Goal: Transaction & Acquisition: Purchase product/service

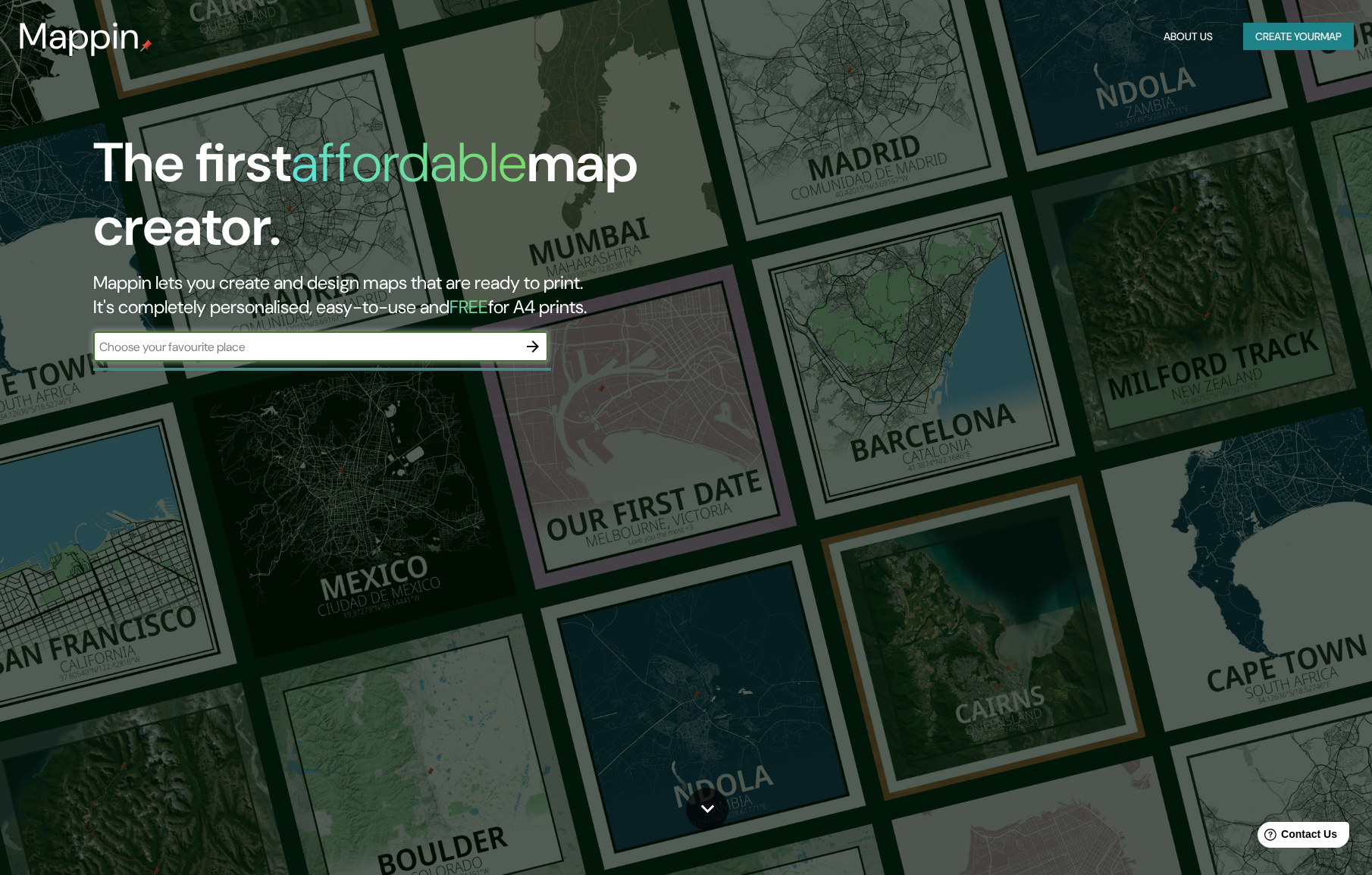
click at [219, 346] on input "text" at bounding box center [305, 347] width 425 height 17
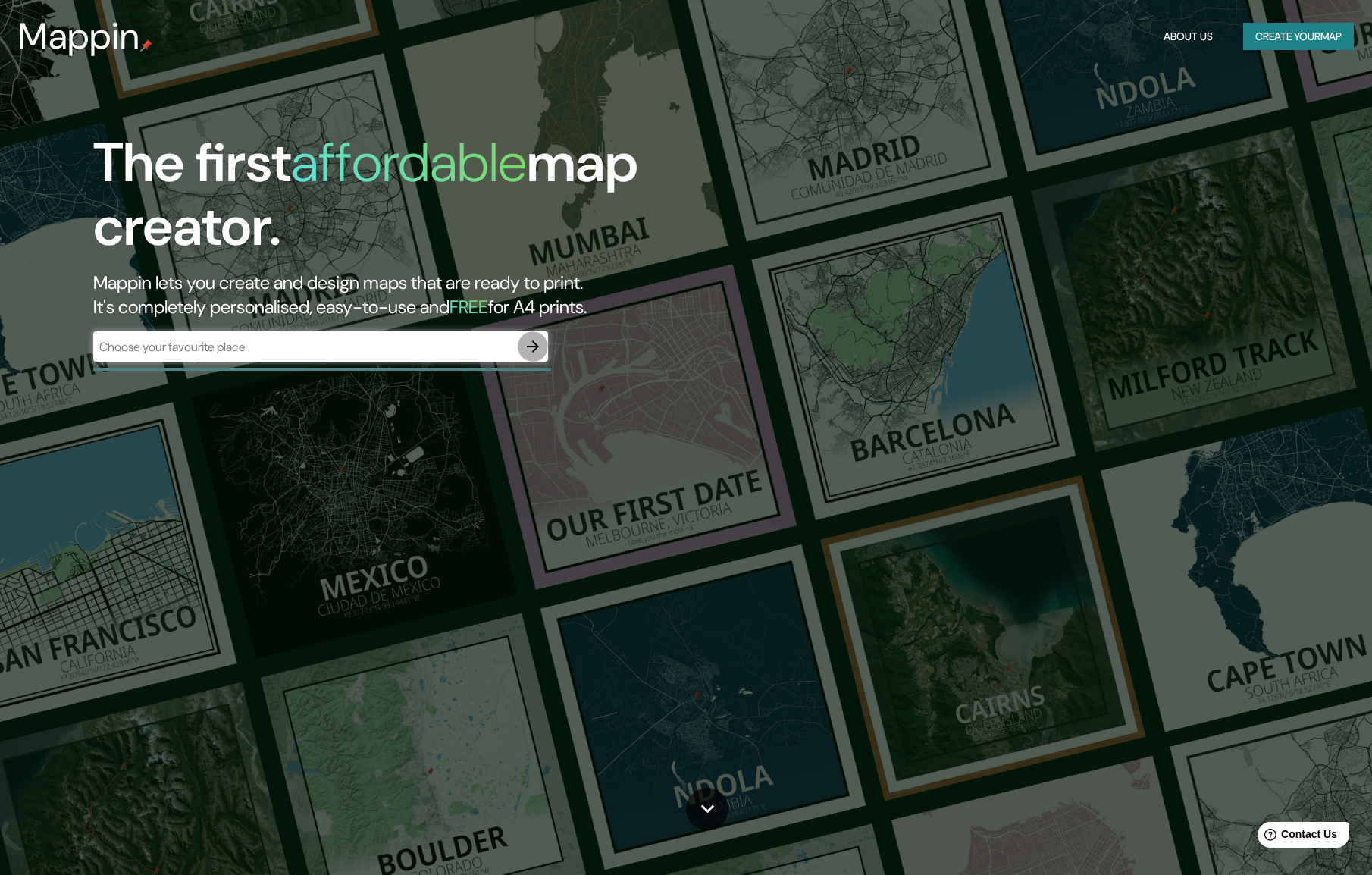
click at [525, 348] on icon "button" at bounding box center [533, 347] width 18 height 18
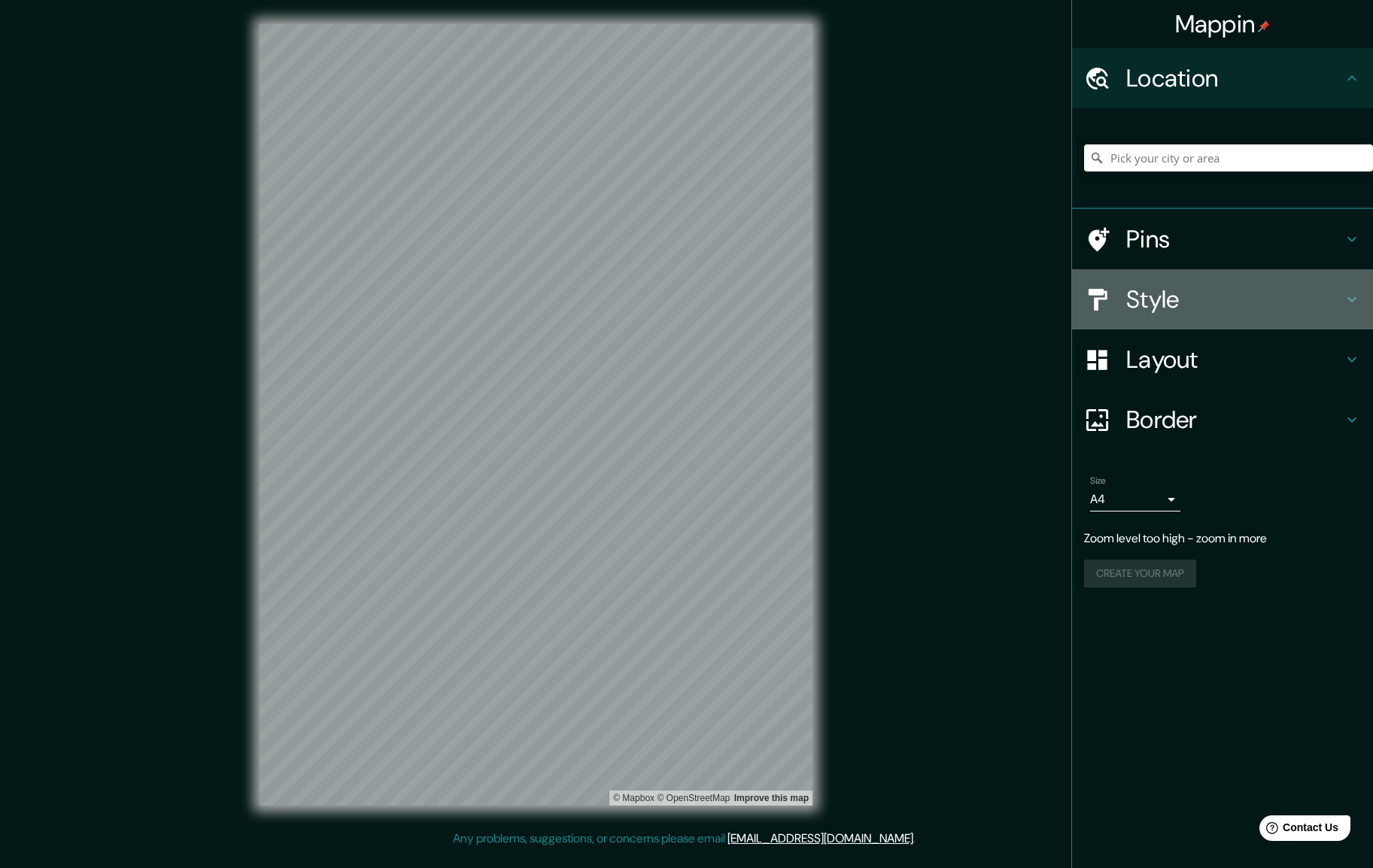
click at [1175, 315] on div "Style" at bounding box center [1222, 299] width 301 height 60
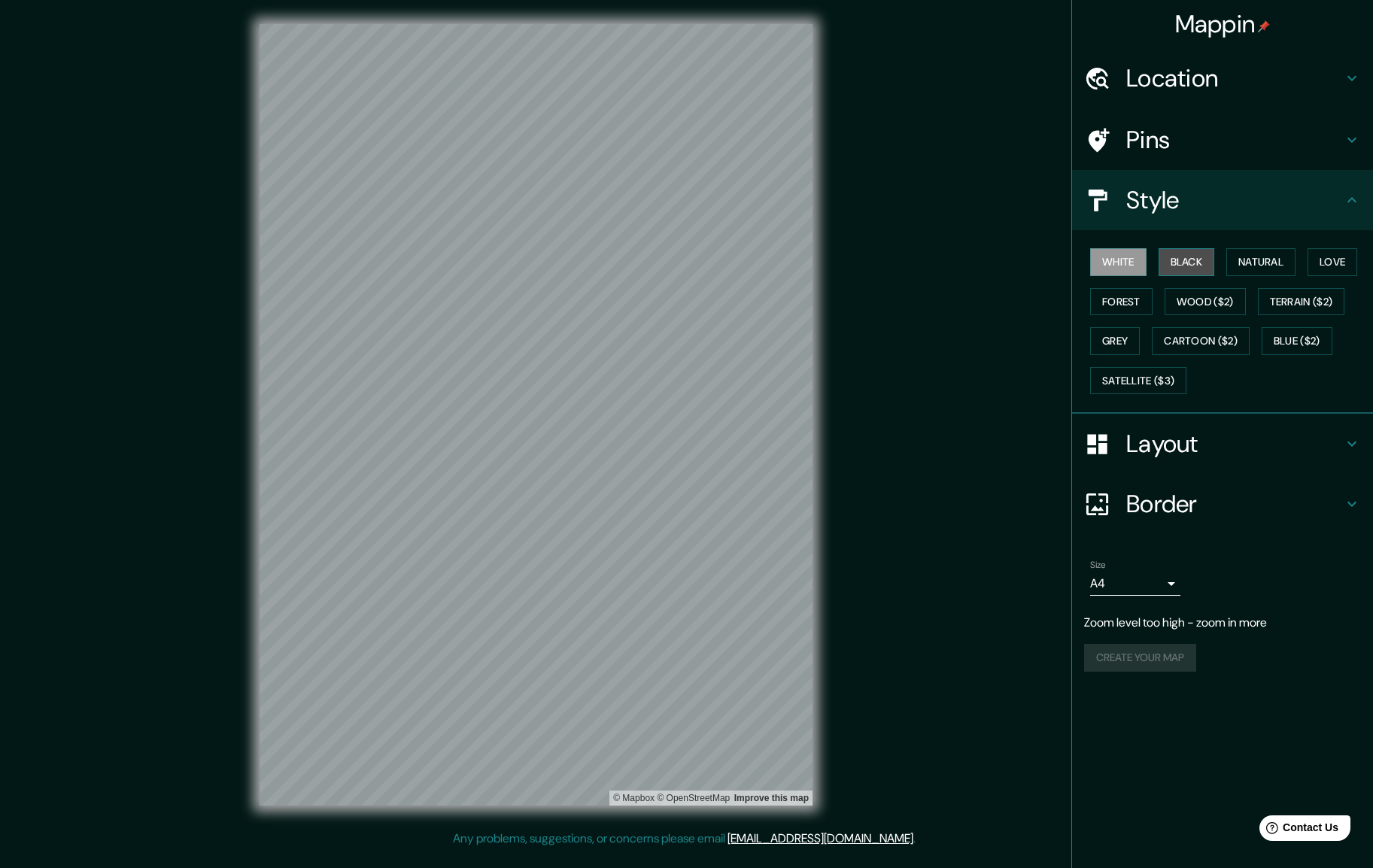
click at [1198, 264] on button "Black" at bounding box center [1187, 262] width 57 height 28
click at [1283, 269] on button "Natural" at bounding box center [1260, 262] width 69 height 28
click at [1339, 268] on button "Love" at bounding box center [1332, 262] width 49 height 28
click at [1293, 264] on button "Natural" at bounding box center [1260, 262] width 69 height 28
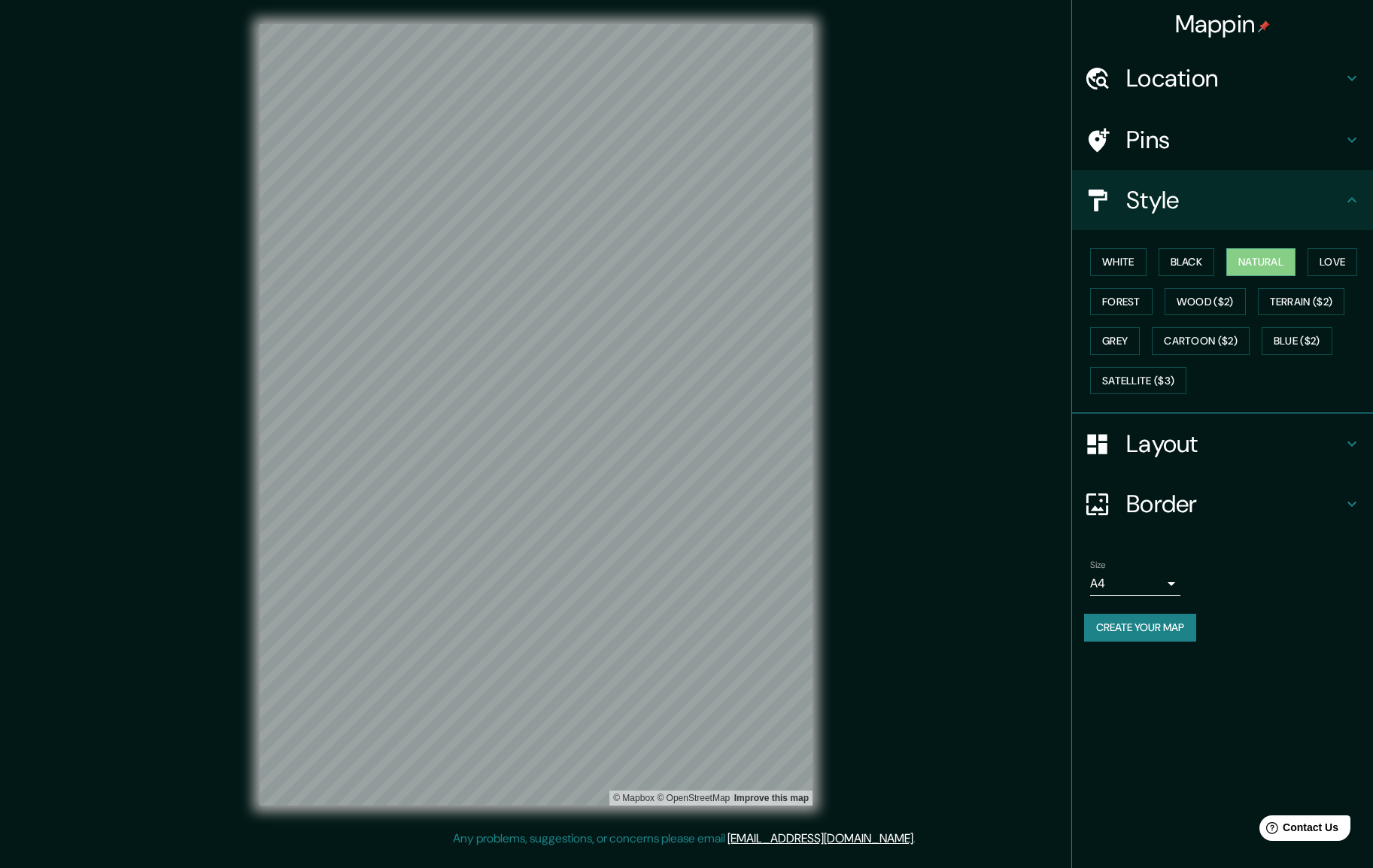
click at [1224, 453] on h4 "Layout" at bounding box center [1234, 443] width 217 height 30
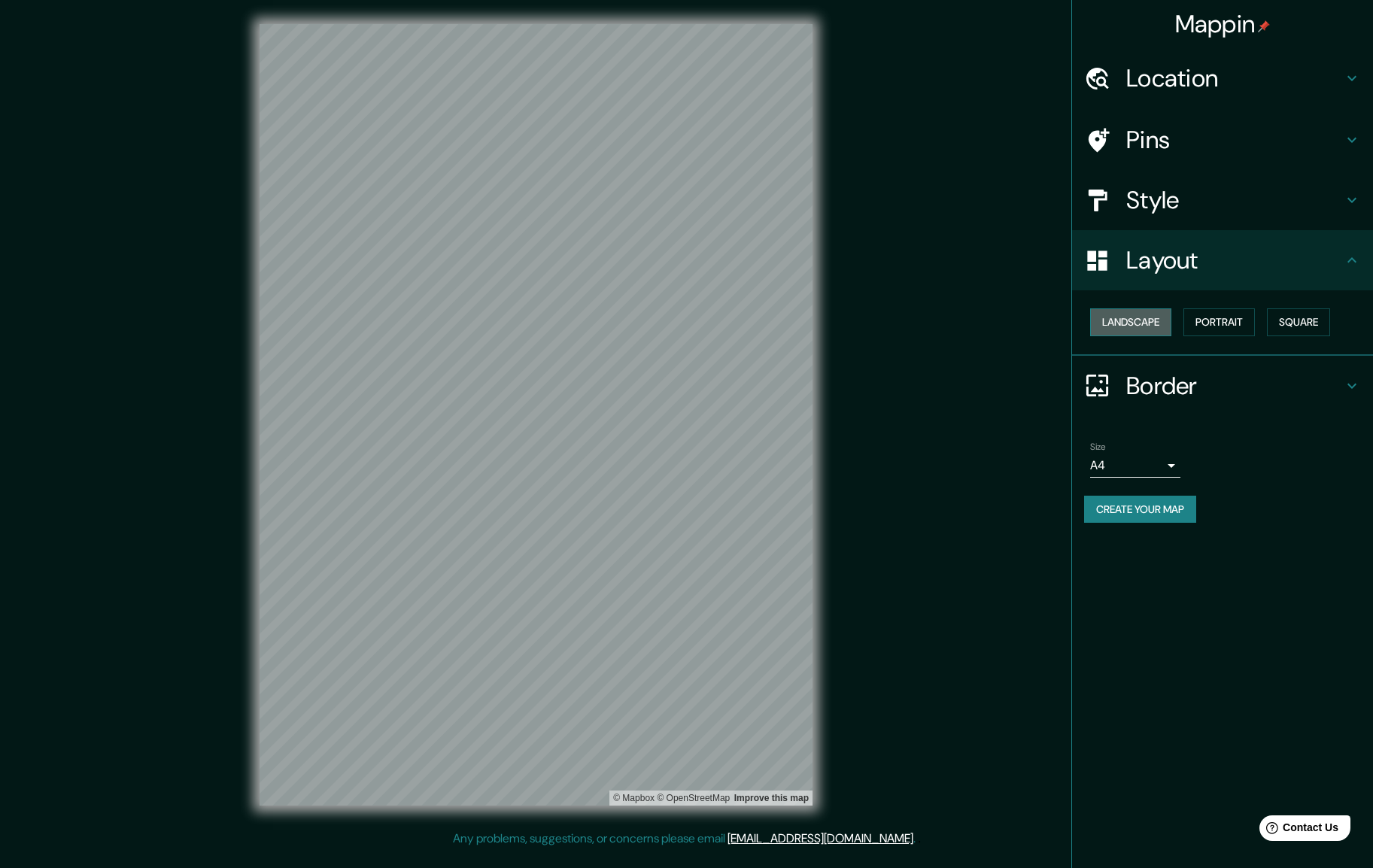
click at [1150, 320] on button "Landscape" at bounding box center [1130, 323] width 81 height 28
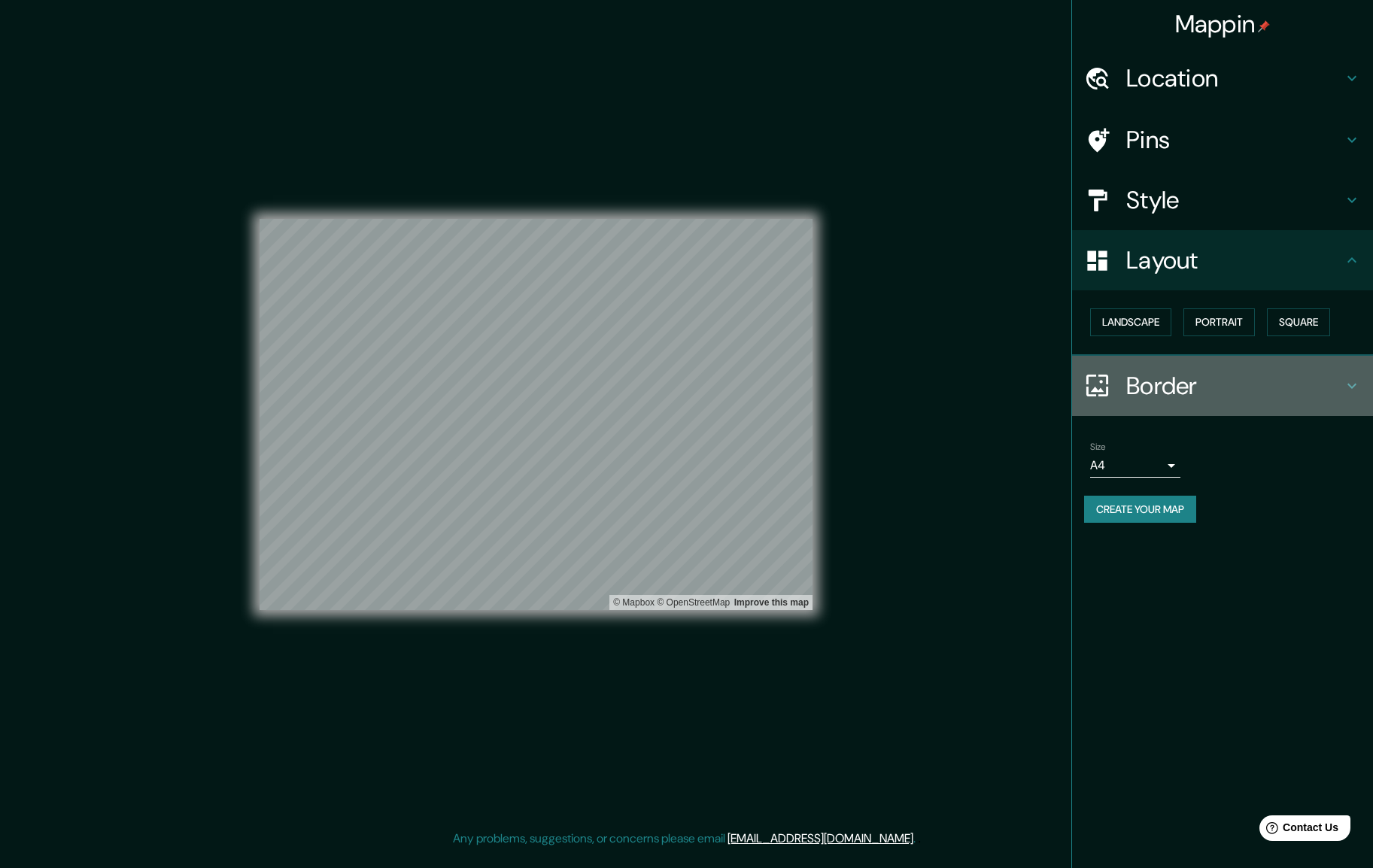
click at [1195, 380] on h4 "Border" at bounding box center [1234, 386] width 217 height 30
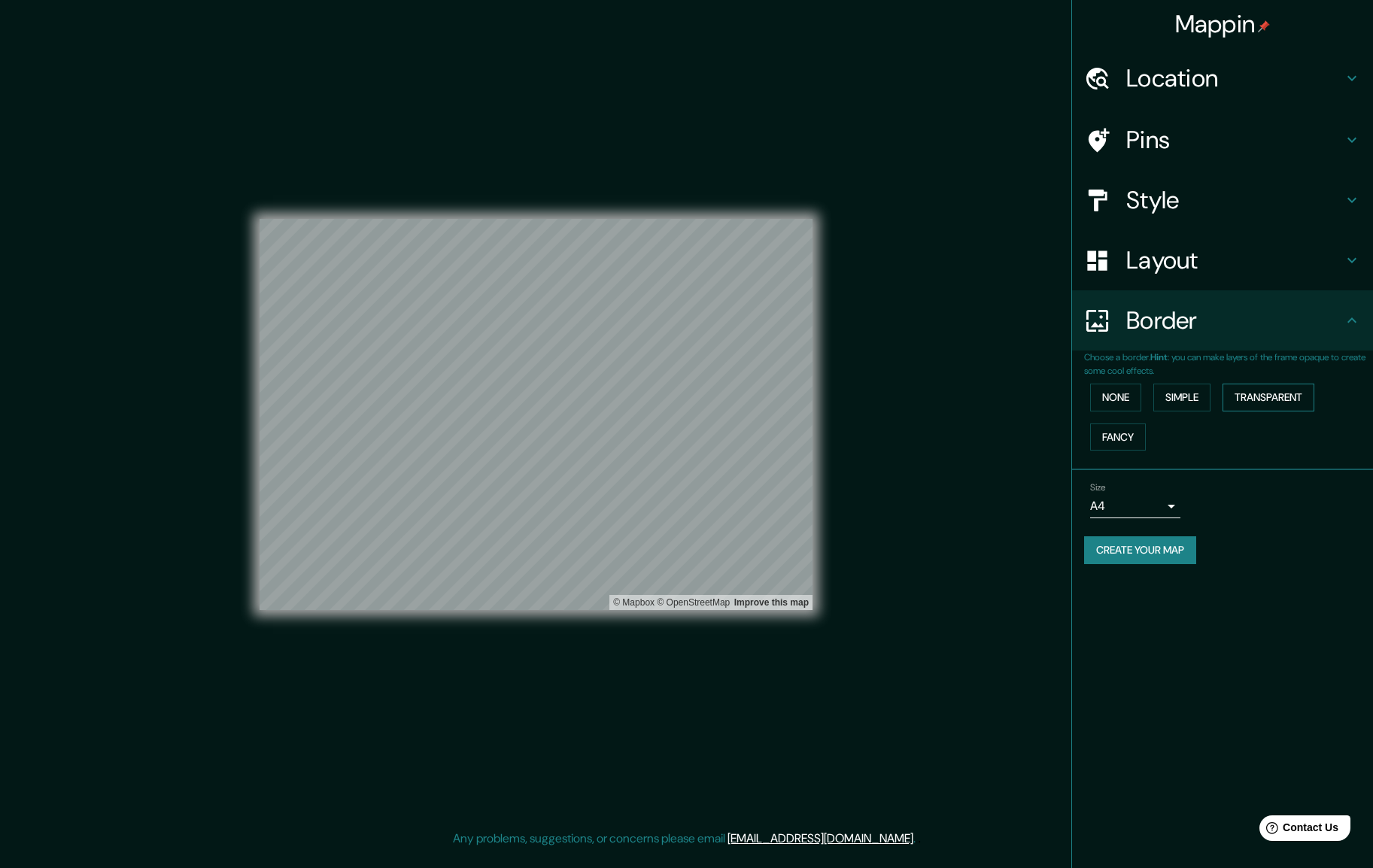
click at [1266, 394] on button "Transparent" at bounding box center [1268, 397] width 92 height 28
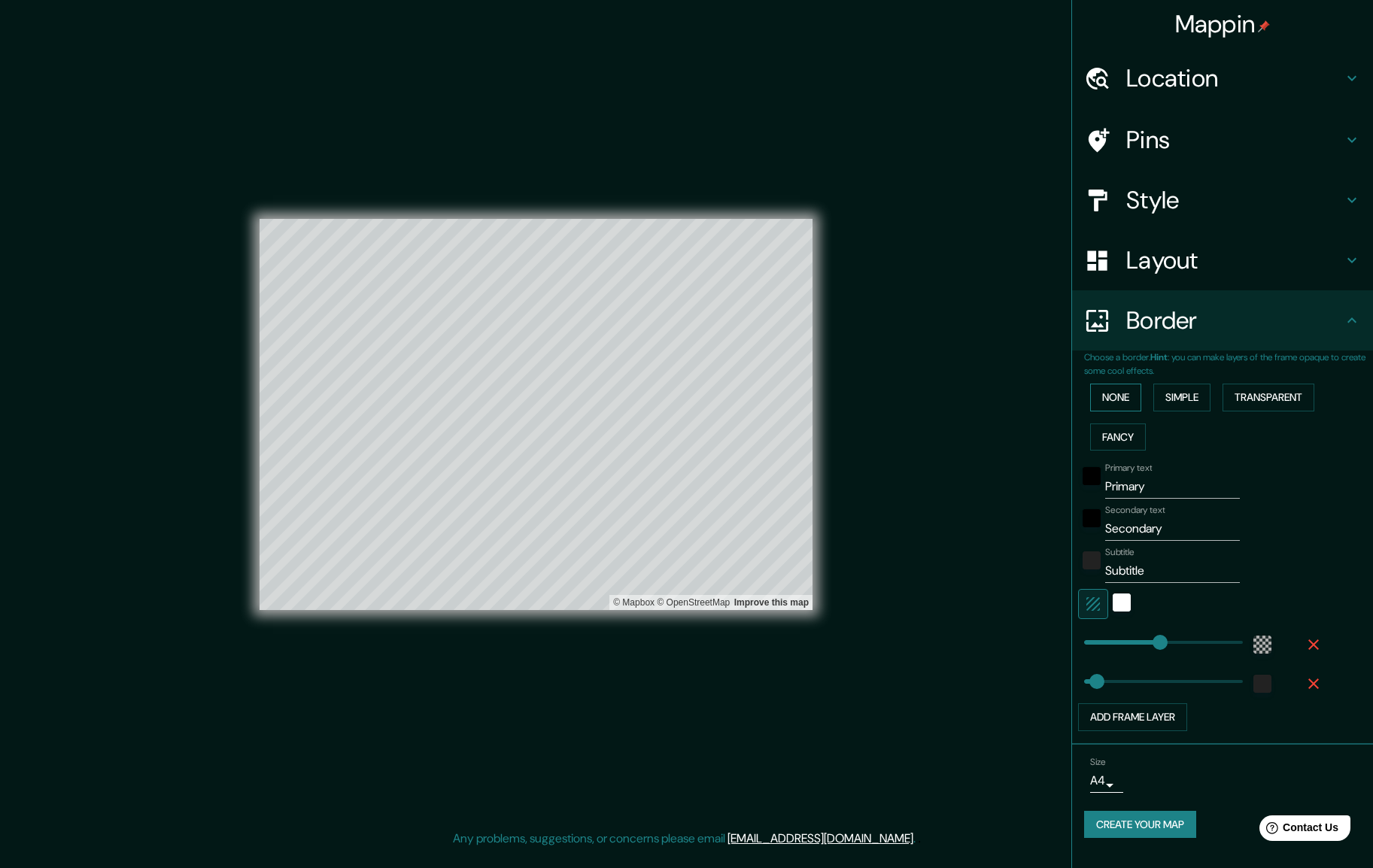
click at [1113, 400] on button "None" at bounding box center [1115, 397] width 51 height 28
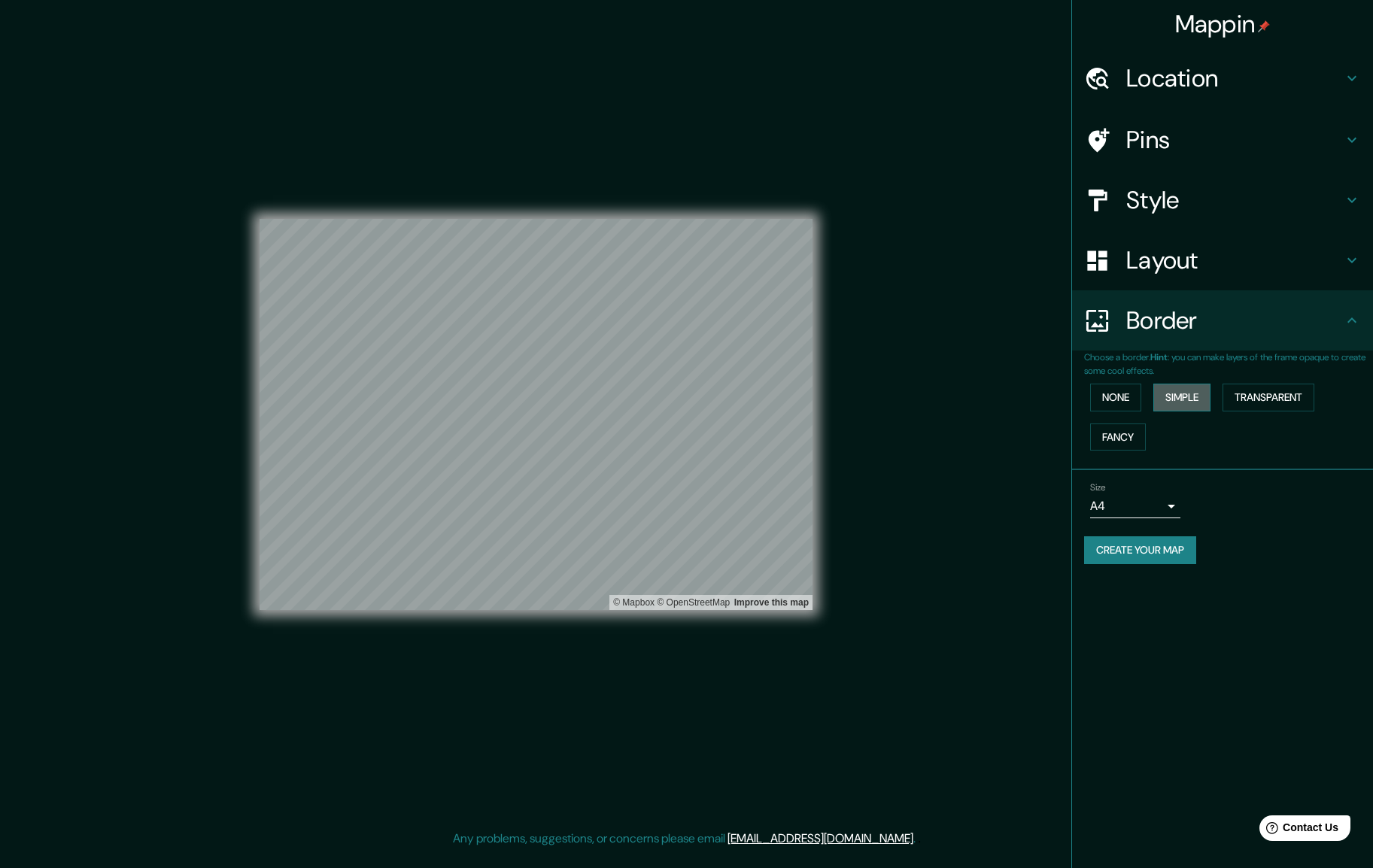
click at [1177, 405] on button "Simple" at bounding box center [1182, 397] width 57 height 28
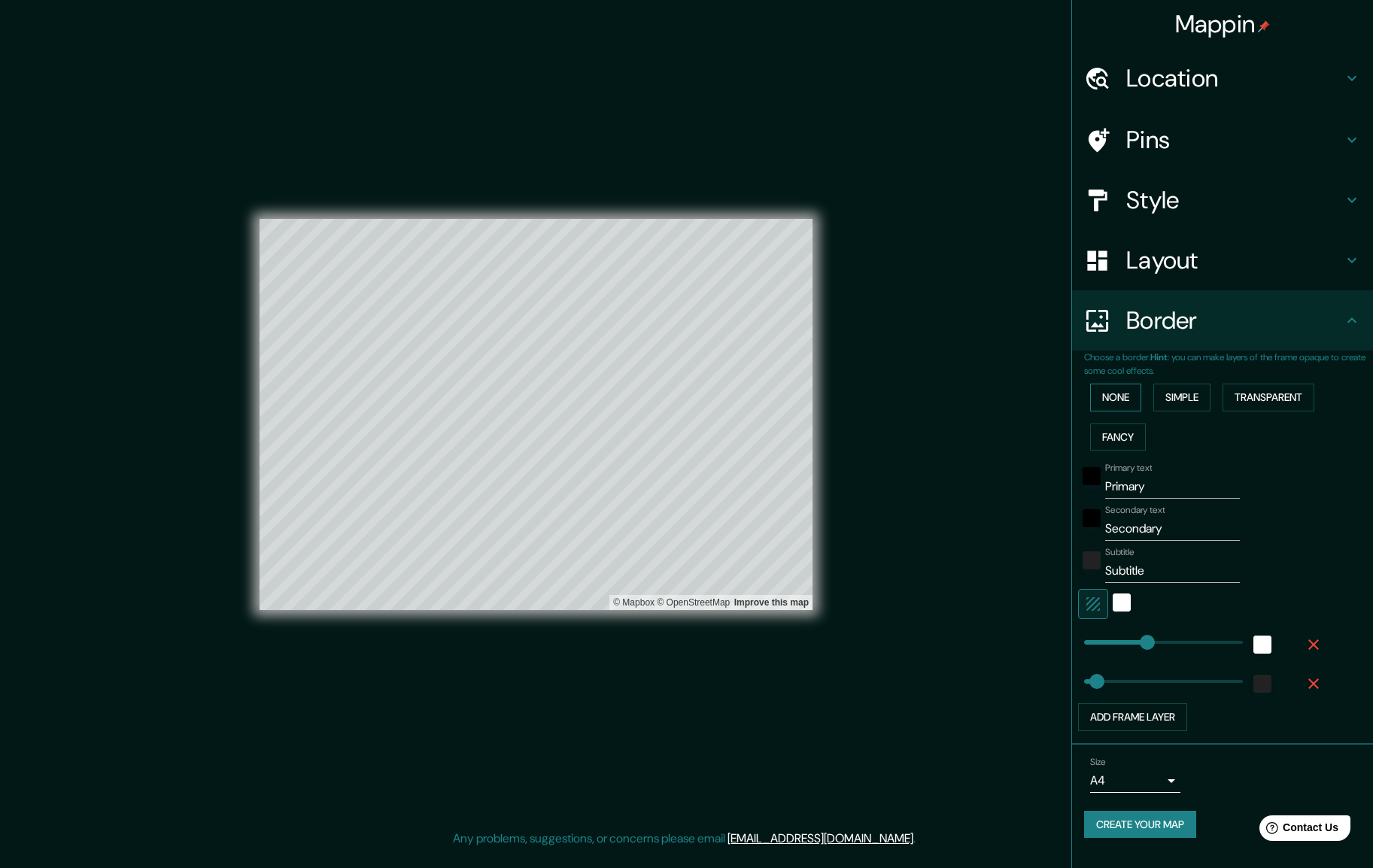
click at [1115, 396] on button "None" at bounding box center [1115, 397] width 51 height 28
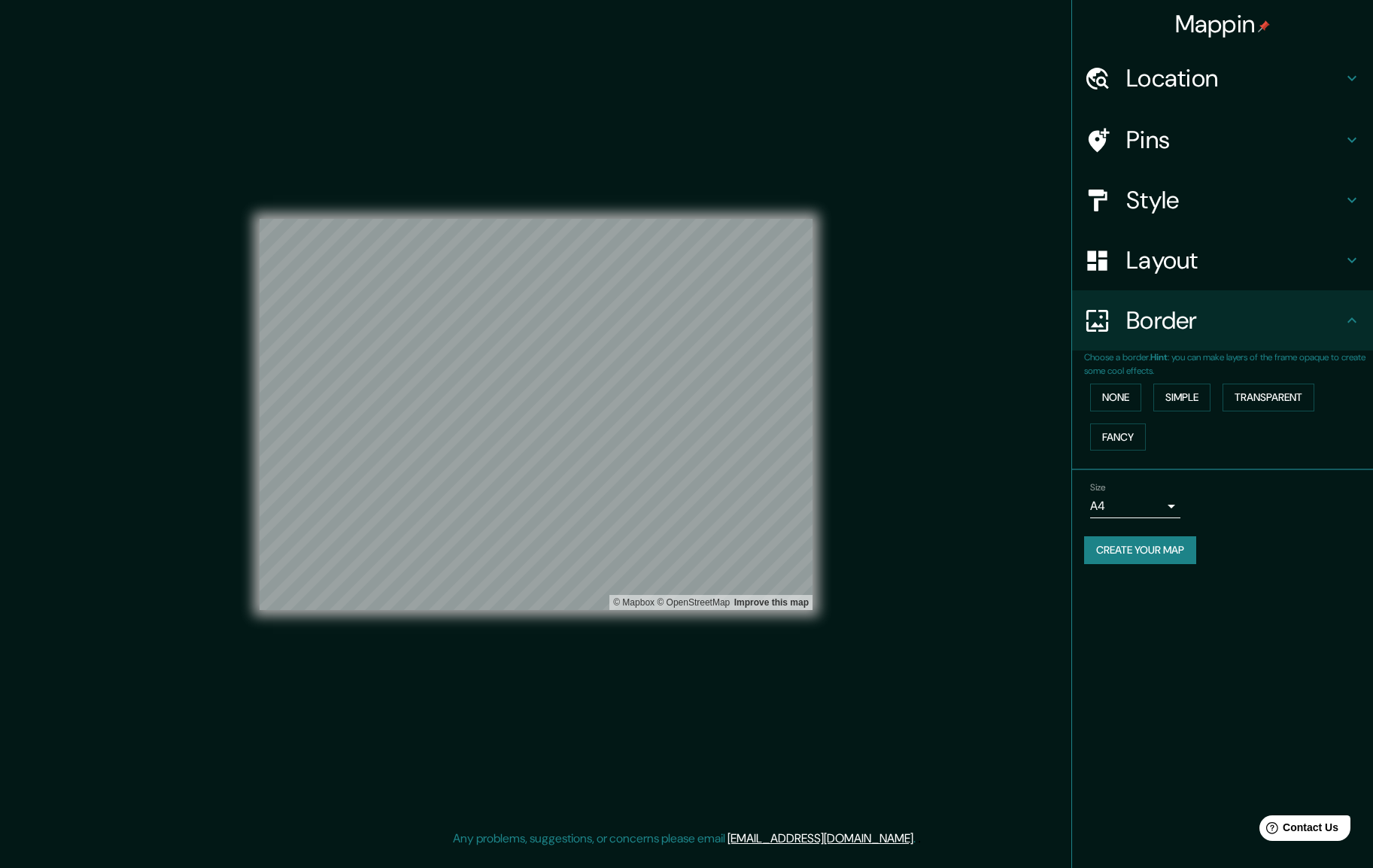
click at [1161, 487] on div "Size A4 single" at bounding box center [1135, 500] width 90 height 36
click at [1148, 509] on body "Mappin Location Pins Style Layout Border Choose a border. Hint : you can make l…" at bounding box center [686, 434] width 1373 height 868
click at [1230, 488] on div at bounding box center [686, 434] width 1373 height 868
click at [1155, 85] on h4 "Location" at bounding box center [1234, 78] width 217 height 30
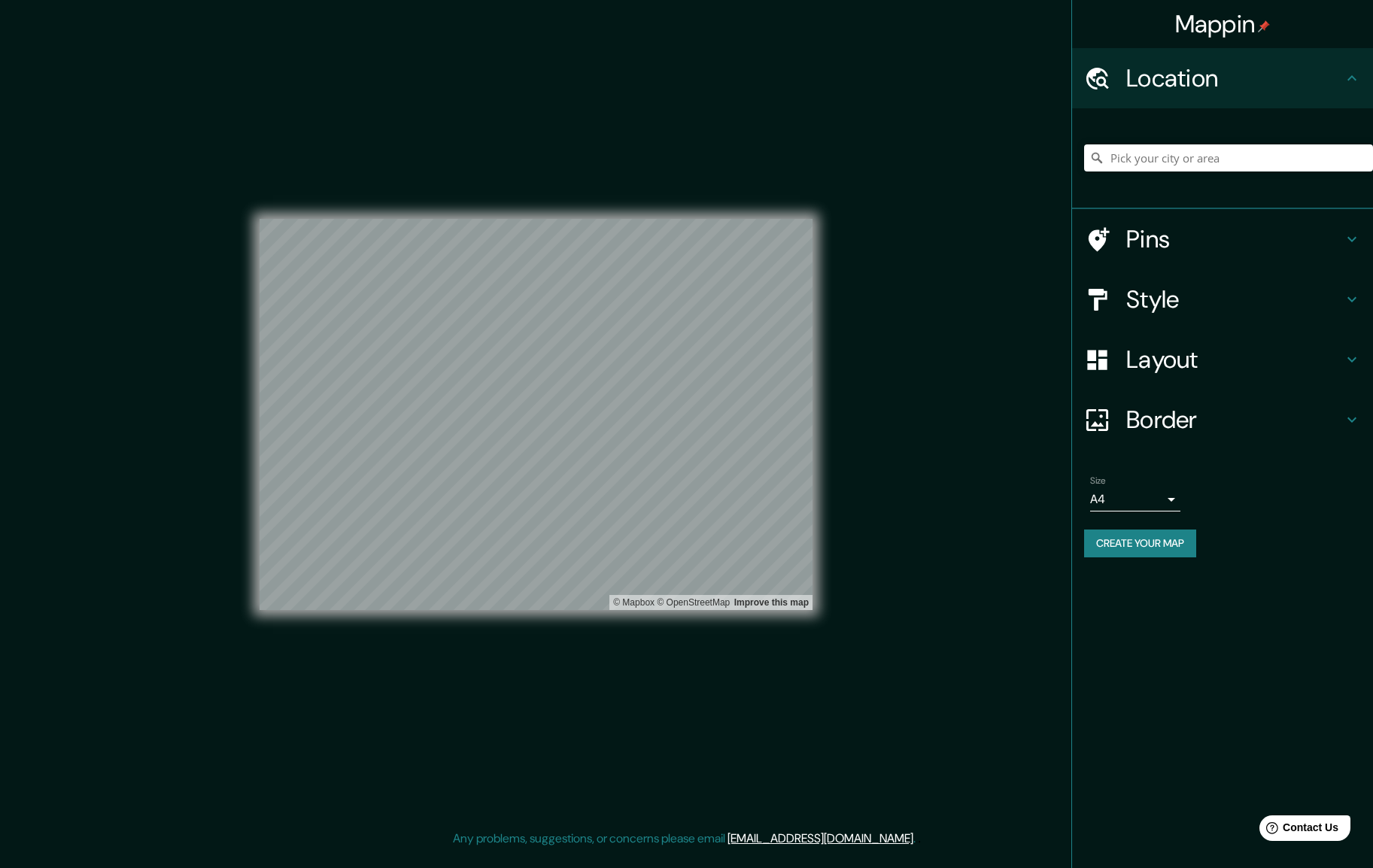
click at [749, 152] on div "© Mapbox © OpenStreetMap Improve this map" at bounding box center [535, 415] width 553 height 782
click at [546, 189] on div "© Mapbox © OpenStreetMap Improve this map" at bounding box center [535, 415] width 553 height 782
click at [643, 214] on div "© Mapbox © OpenStreetMap Improve this map" at bounding box center [535, 415] width 553 height 782
click at [1167, 290] on h4 "Style" at bounding box center [1234, 299] width 217 height 30
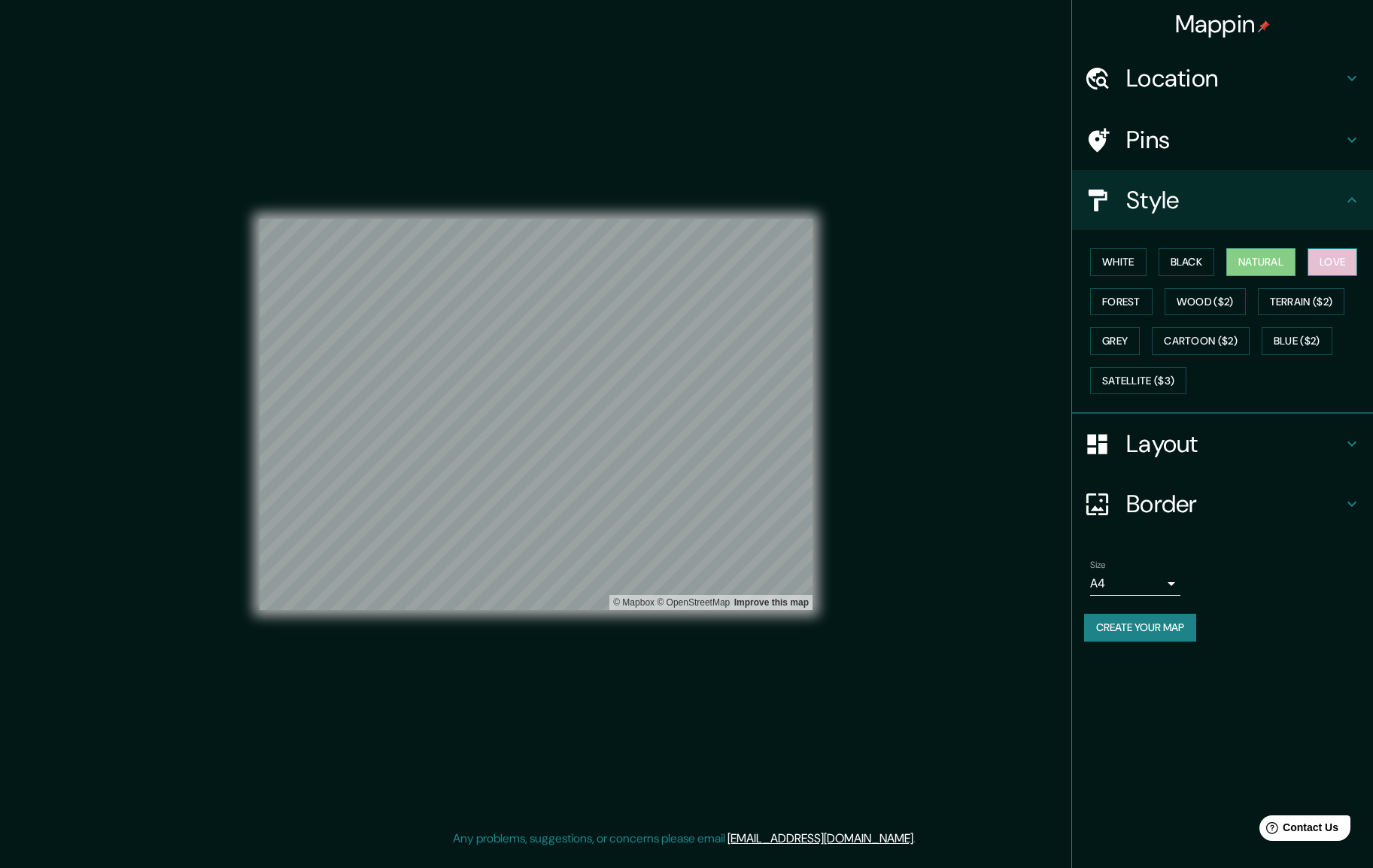
click at [1347, 262] on button "Love" at bounding box center [1332, 262] width 49 height 28
click at [1132, 298] on button "Forest" at bounding box center [1121, 302] width 62 height 28
click at [1190, 304] on button "Wood ($2)" at bounding box center [1205, 302] width 81 height 28
click at [1286, 300] on button "Terrain ($2)" at bounding box center [1301, 302] width 87 height 28
click at [1282, 340] on button "Blue ($2)" at bounding box center [1297, 341] width 71 height 28
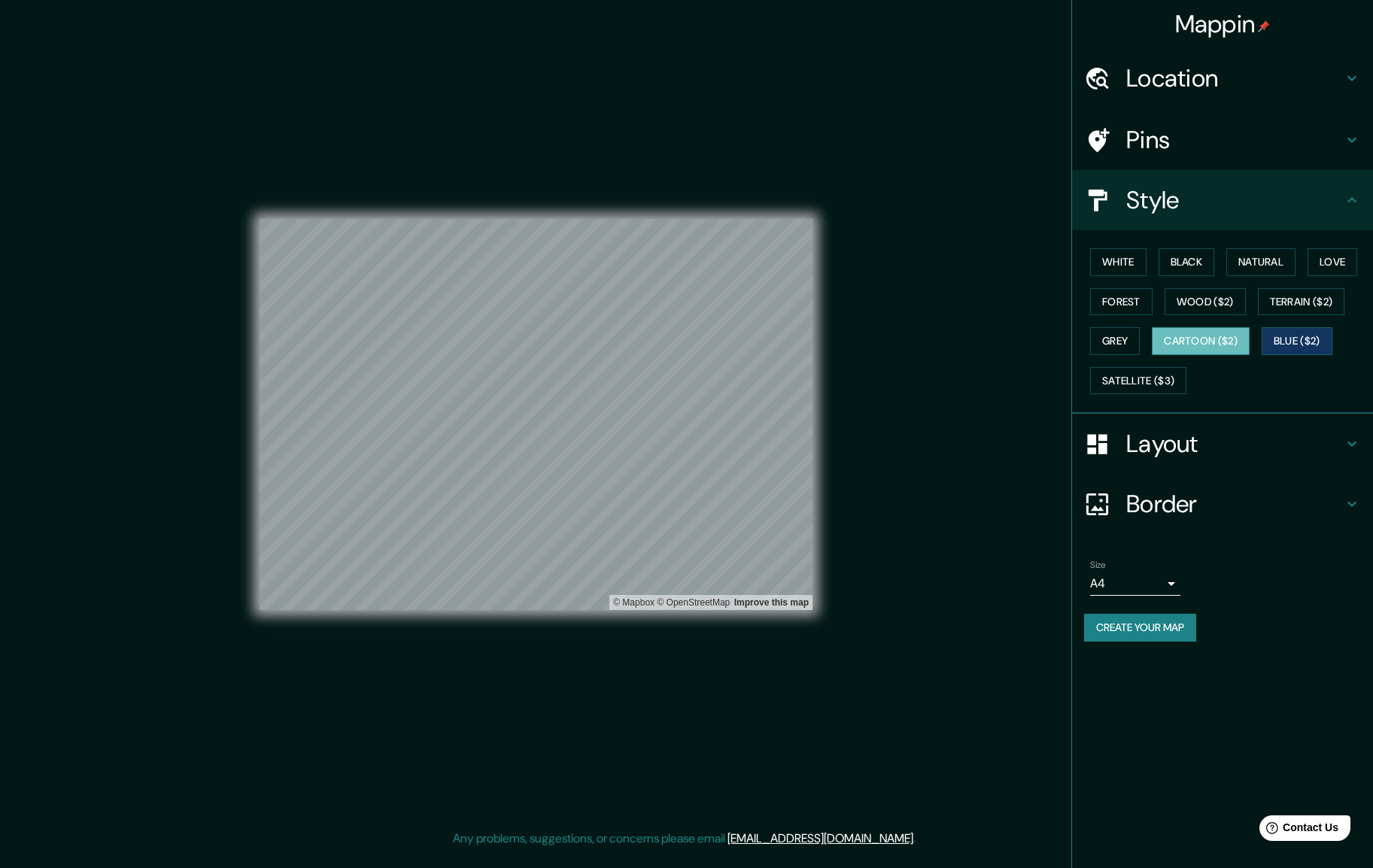
click at [1210, 334] on button "Cartoon ($2)" at bounding box center [1200, 341] width 98 height 28
click at [1127, 341] on button "Grey" at bounding box center [1114, 341] width 49 height 28
click at [535, 216] on div "© Mapbox © OpenStreetMap Improve this map" at bounding box center [535, 415] width 553 height 782
